Goal: Task Accomplishment & Management: Complete application form

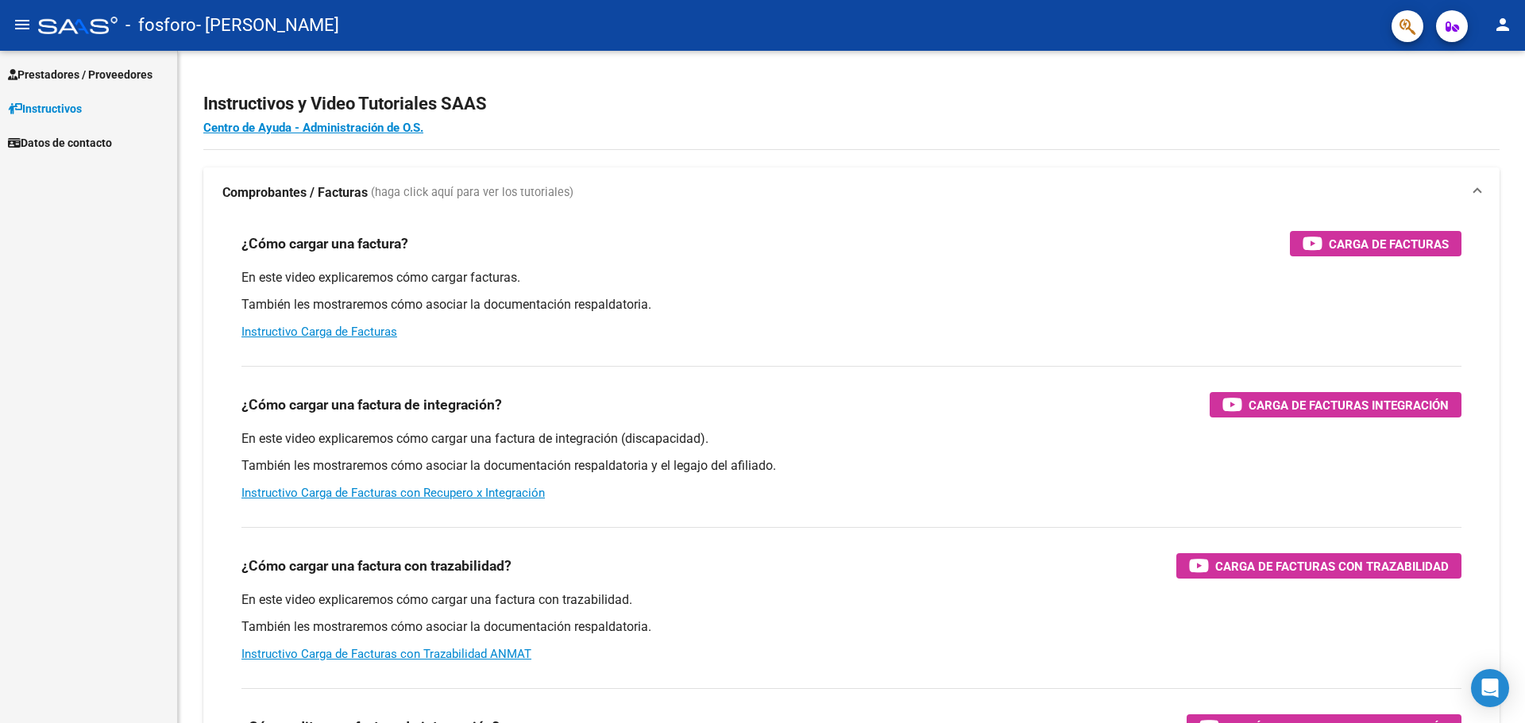
click at [63, 73] on span "Prestadores / Proveedores" at bounding box center [80, 74] width 145 height 17
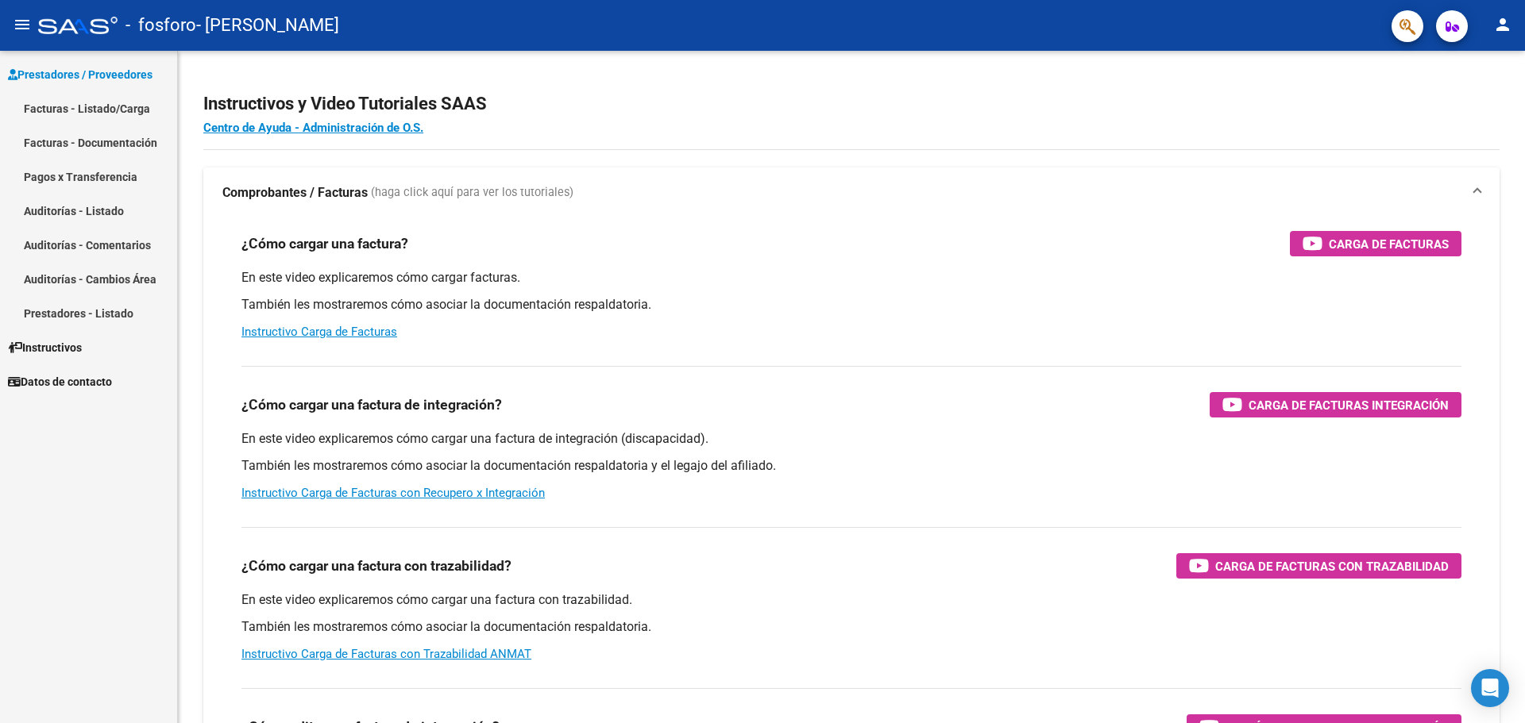
click at [120, 99] on link "Facturas - Listado/Carga" at bounding box center [88, 108] width 177 height 34
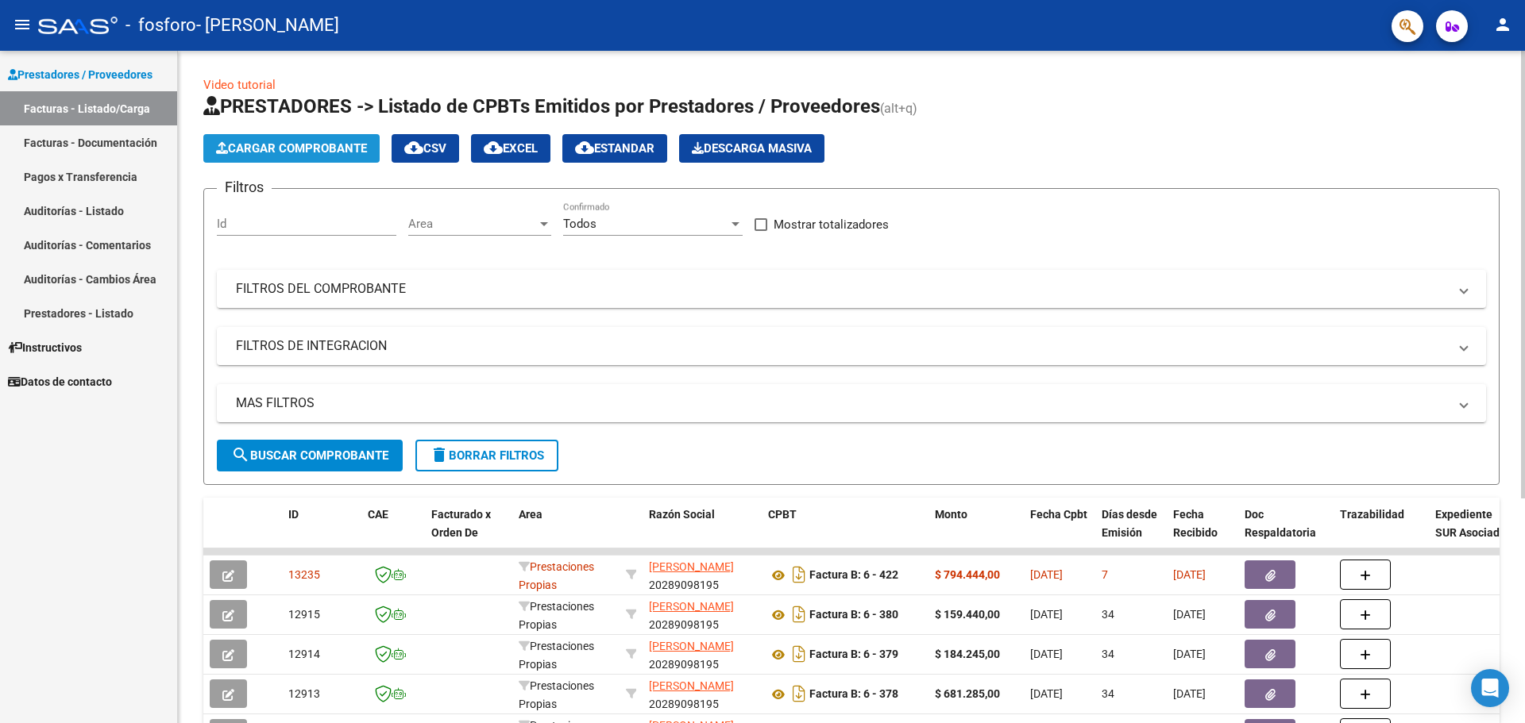
click at [342, 154] on span "Cargar Comprobante" at bounding box center [291, 148] width 151 height 14
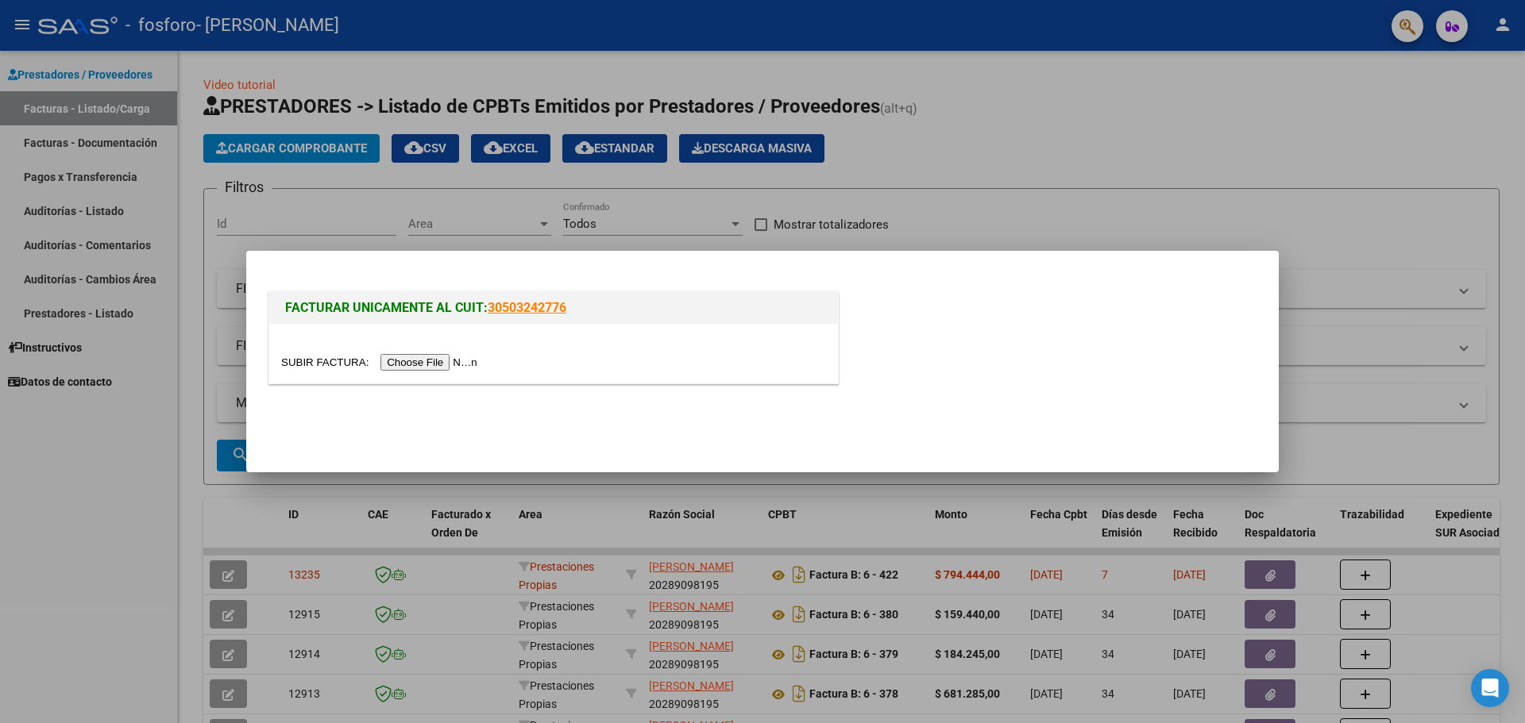
click at [418, 360] on input "file" at bounding box center [381, 362] width 201 height 17
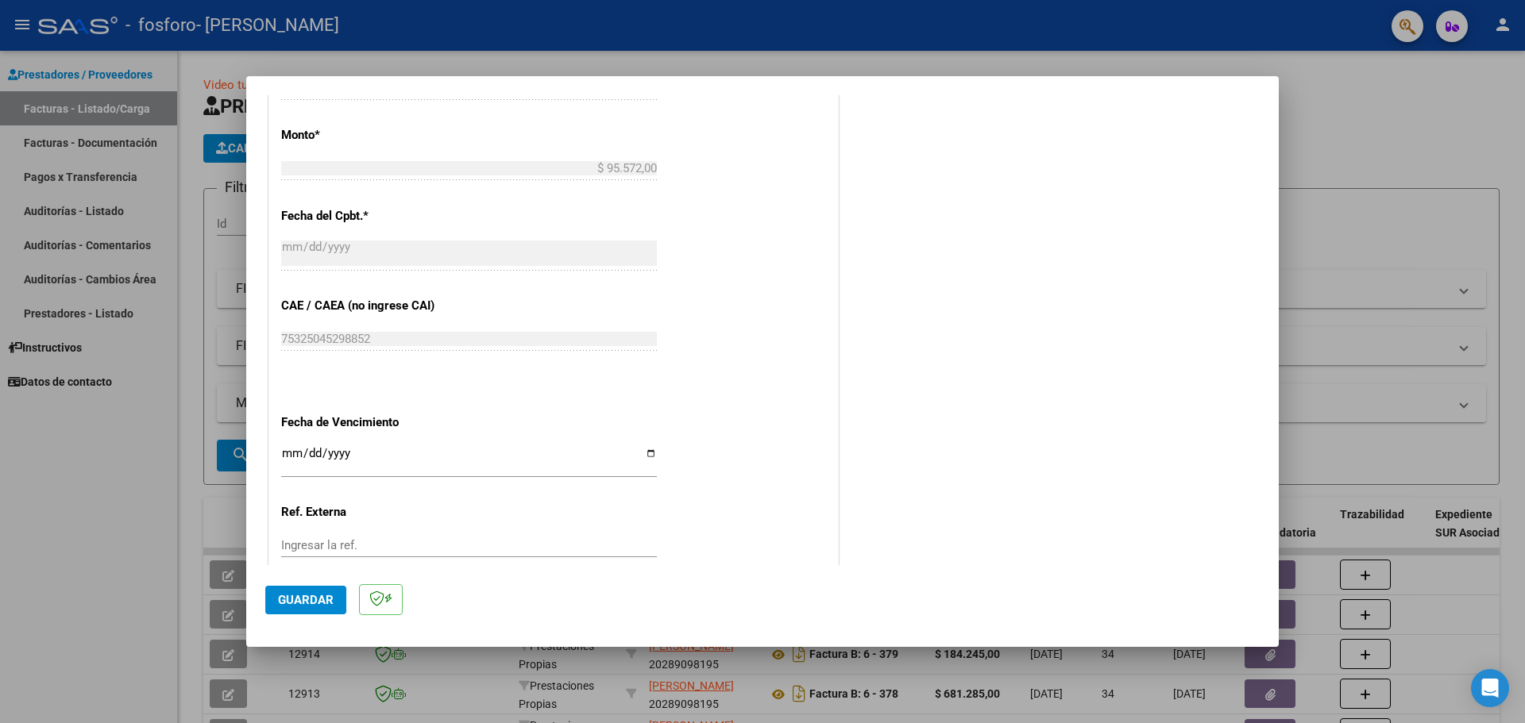
scroll to position [738, 0]
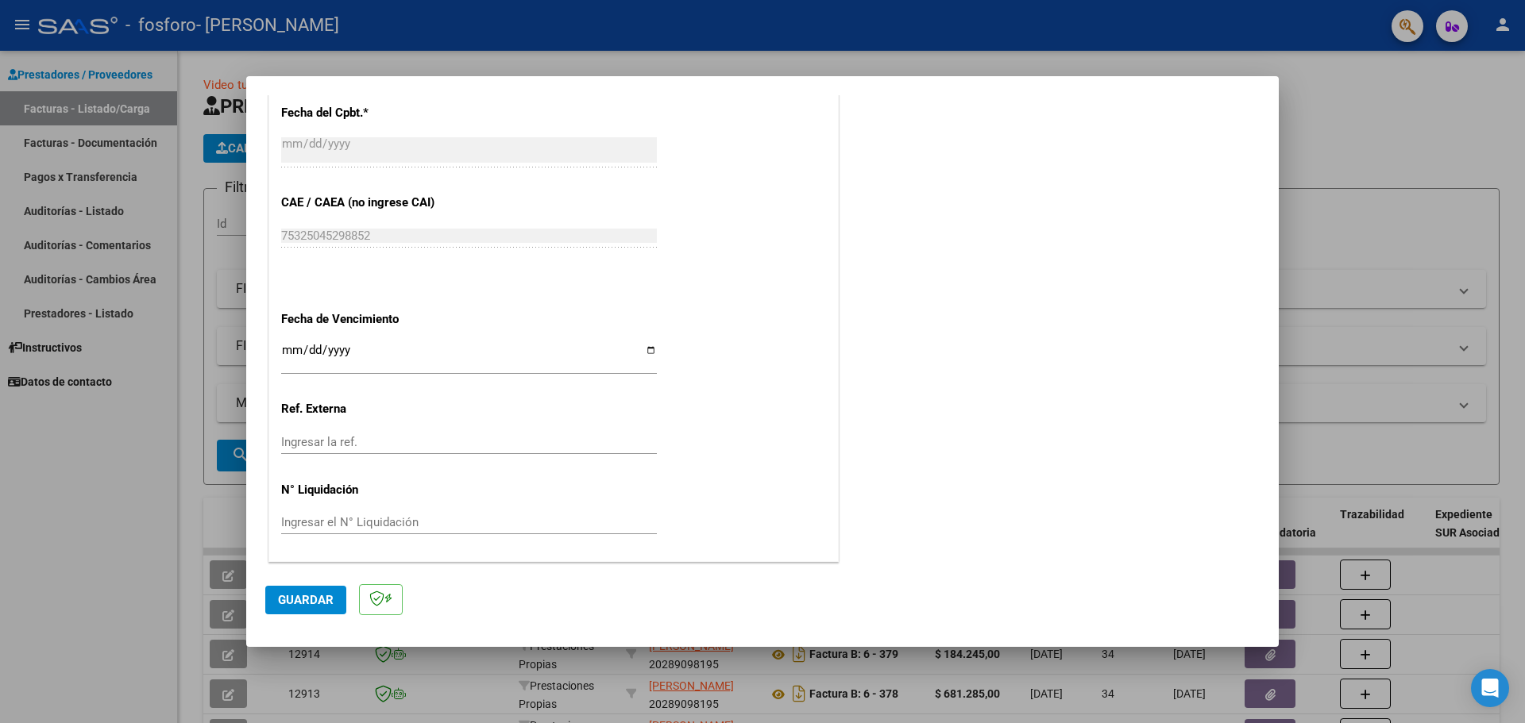
click at [320, 600] on span "Guardar" at bounding box center [306, 600] width 56 height 14
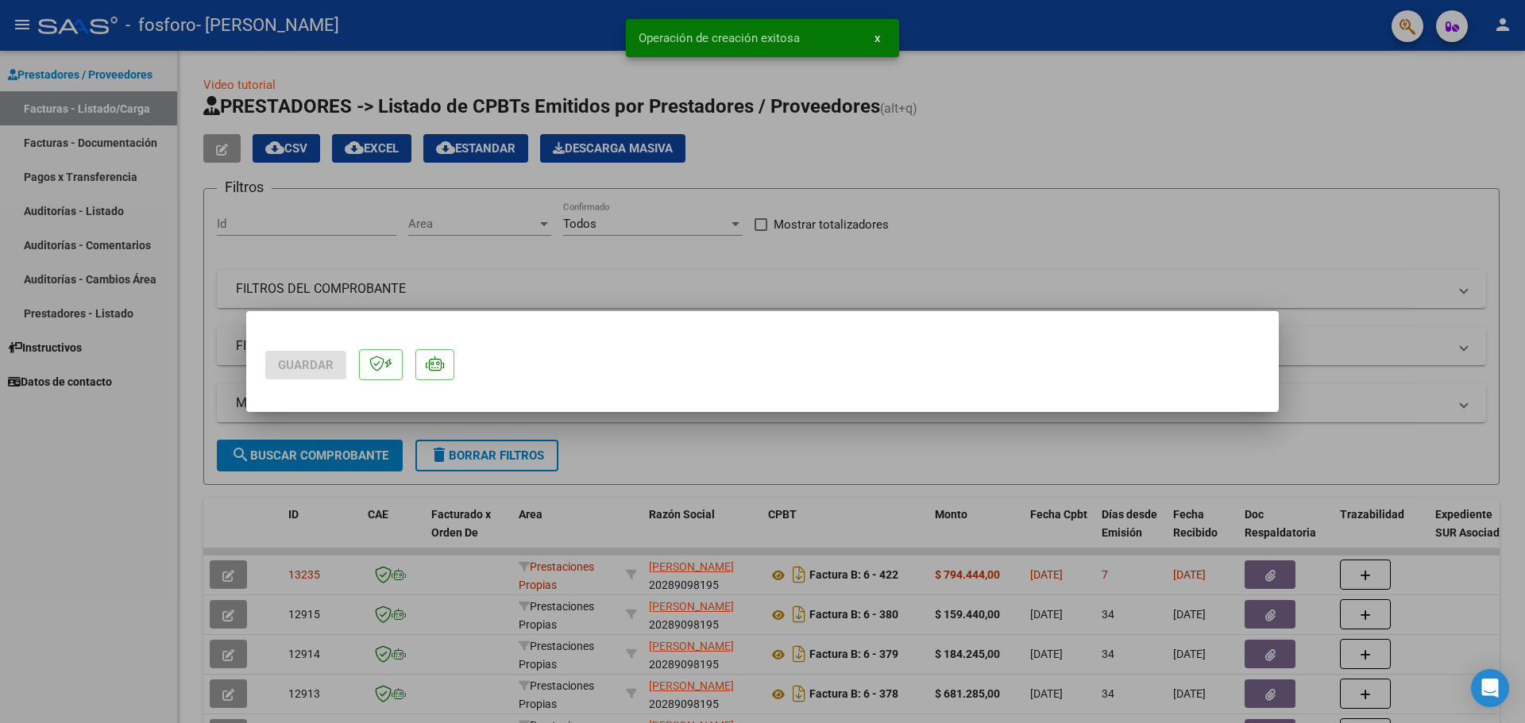
scroll to position [0, 0]
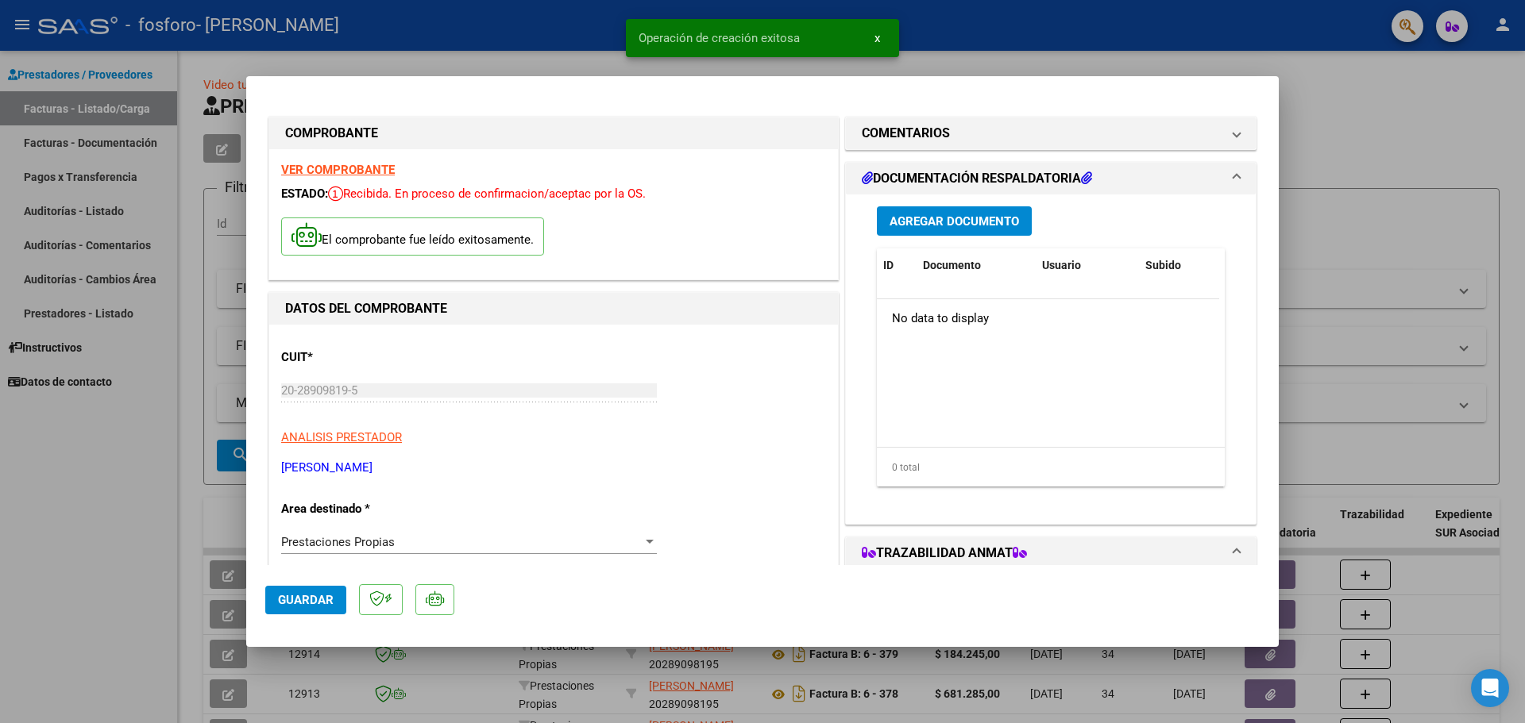
click at [1375, 131] on div at bounding box center [762, 361] width 1525 height 723
type input "$ 0,00"
